Goal: Find specific page/section: Find specific page/section

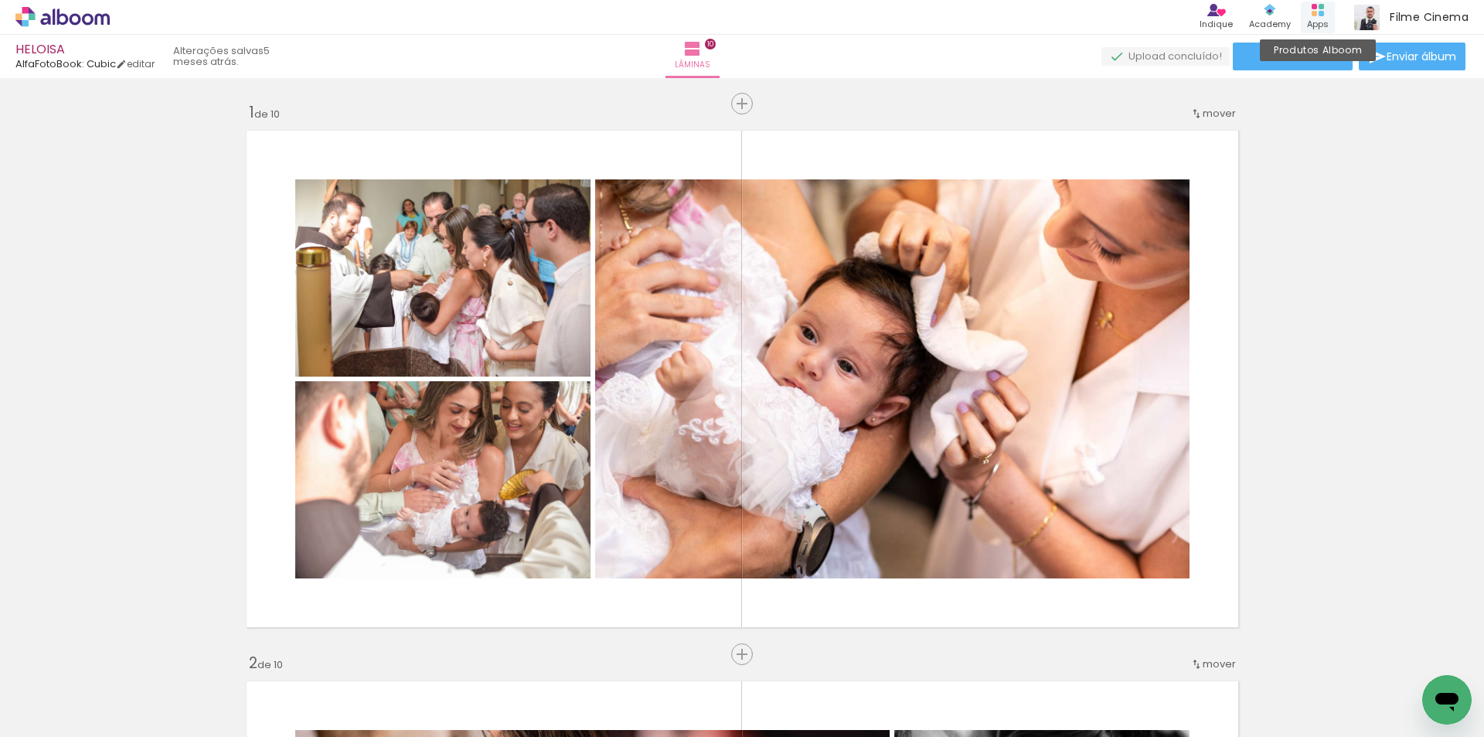
click at [1320, 13] on rect at bounding box center [1321, 13] width 5 height 5
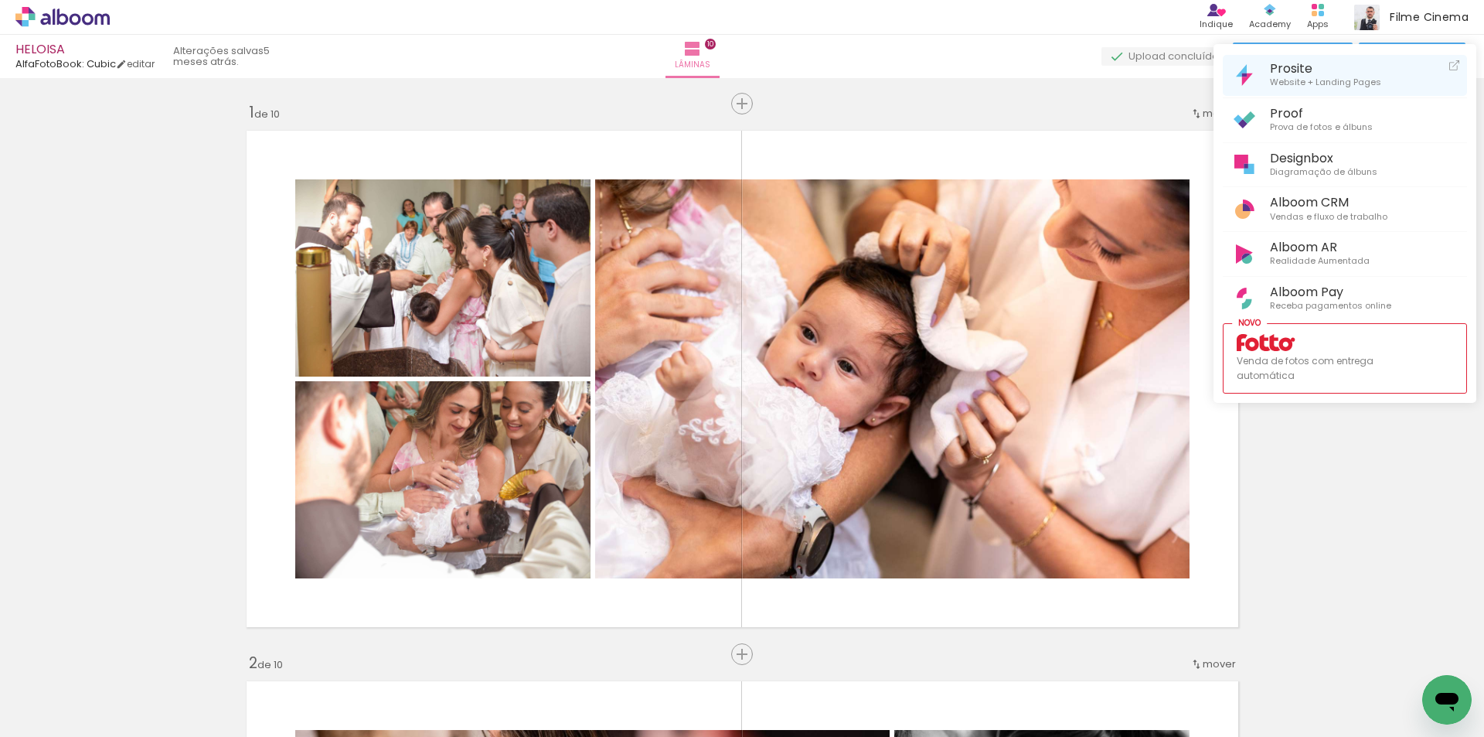
click at [1313, 63] on span "Prosite" at bounding box center [1325, 68] width 111 height 15
